Goal: Find specific page/section: Find specific page/section

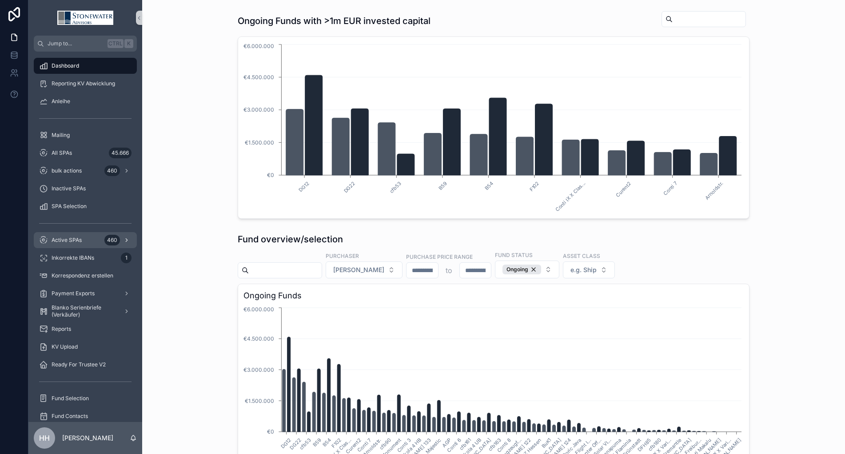
click at [64, 244] on div "Active SPAs 460" at bounding box center [85, 240] width 92 height 14
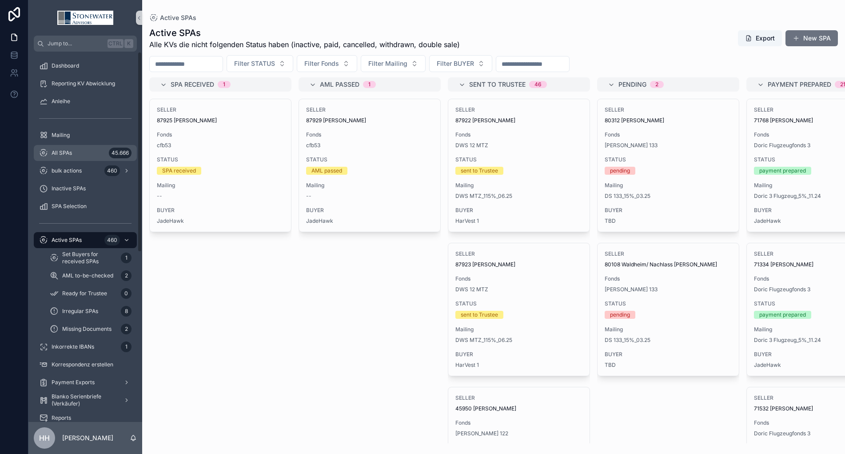
click at [77, 150] on div "All SPAs 45.666" at bounding box center [85, 153] width 92 height 14
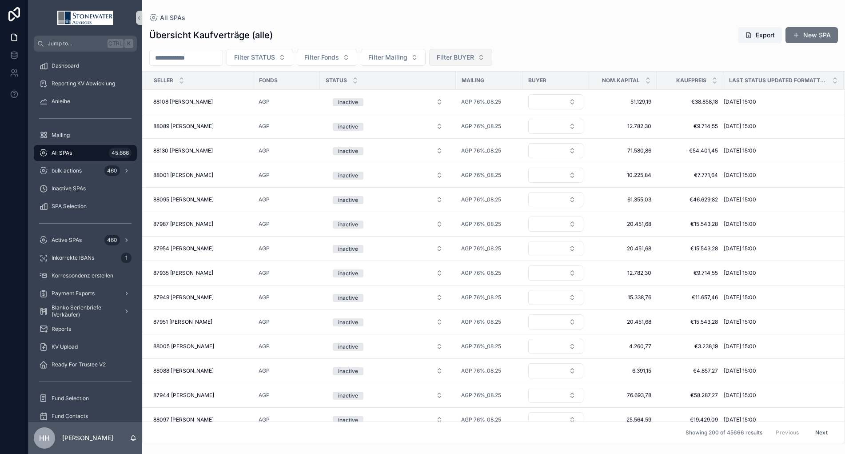
click at [473, 59] on span "Filter BUYER" at bounding box center [455, 57] width 37 height 9
type input "**"
click at [442, 93] on span "SeaHawk" at bounding box center [447, 93] width 28 height 9
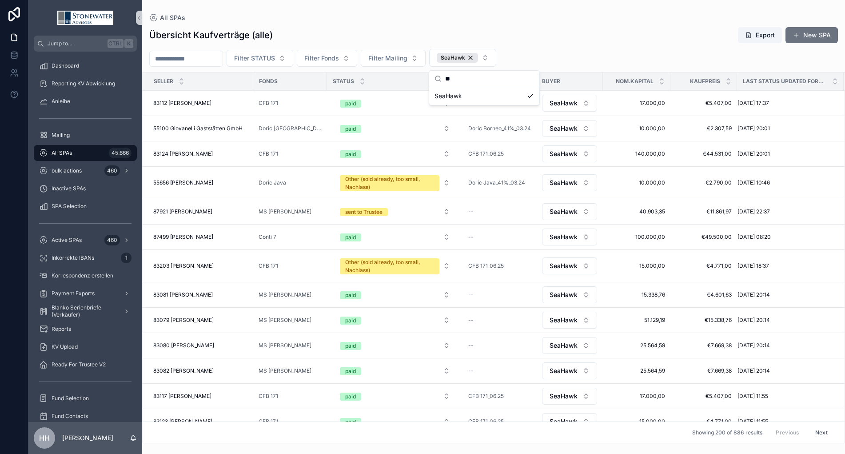
click at [669, 48] on div "Übersicht Kaufverträge (alle) Export New SPA Filter STATUS Filter Fonds Filter …" at bounding box center [493, 232] width 703 height 422
